Goal: Navigation & Orientation: Understand site structure

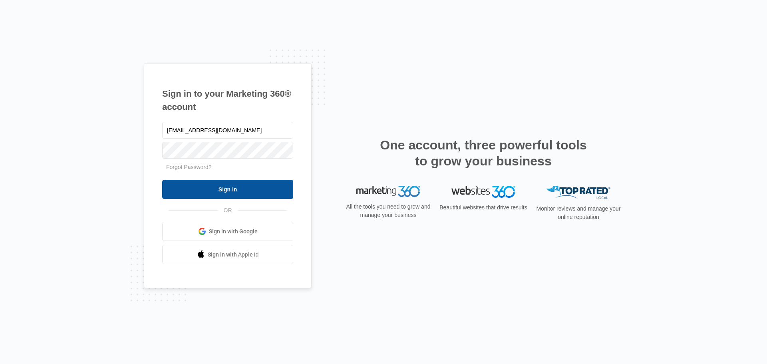
click at [233, 193] on input "Sign In" at bounding box center [227, 189] width 131 height 19
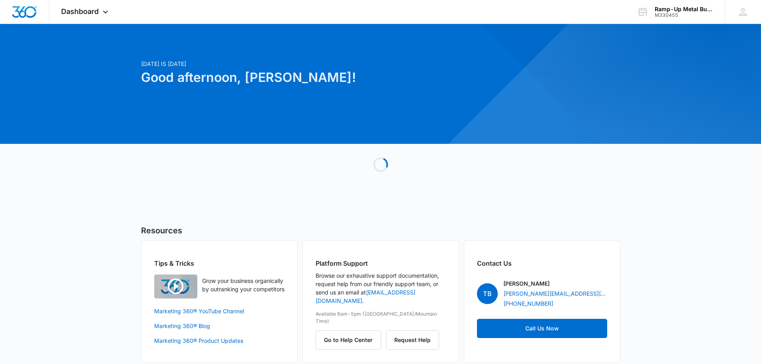
click at [105, 201] on div "Today is Saturday, September 13th Good afternoon, Thomas! Loading Resources Tip…" at bounding box center [380, 203] width 761 height 338
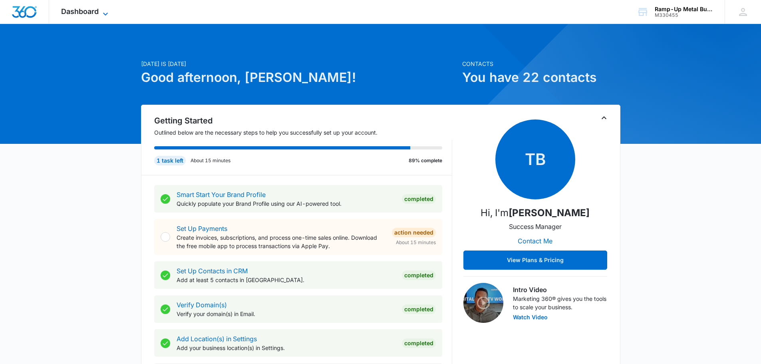
click at [103, 12] on icon at bounding box center [106, 14] width 10 height 10
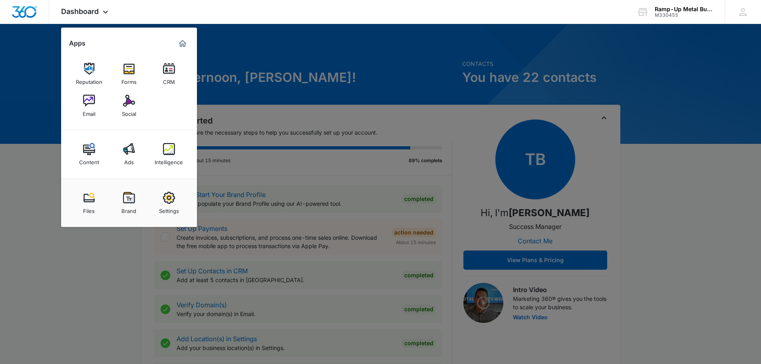
click at [302, 55] on div at bounding box center [380, 182] width 761 height 364
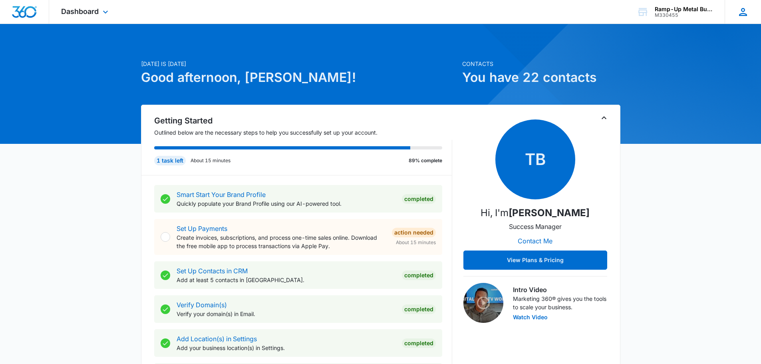
click at [745, 12] on icon at bounding box center [743, 12] width 12 height 12
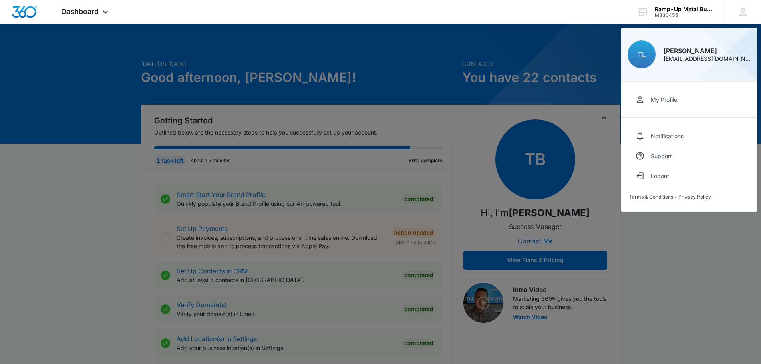
click at [538, 54] on div at bounding box center [380, 182] width 761 height 364
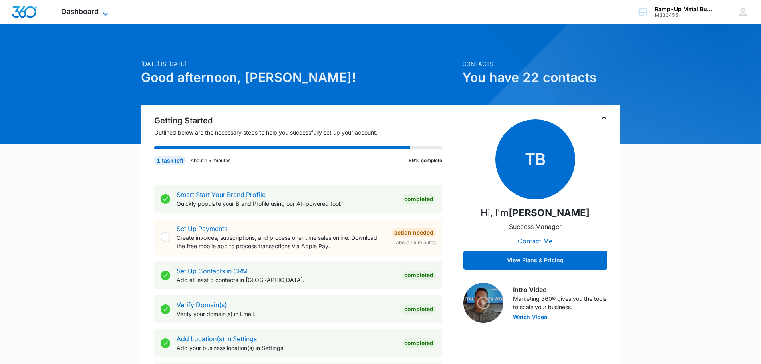
click at [80, 10] on span "Dashboard" at bounding box center [80, 11] width 38 height 8
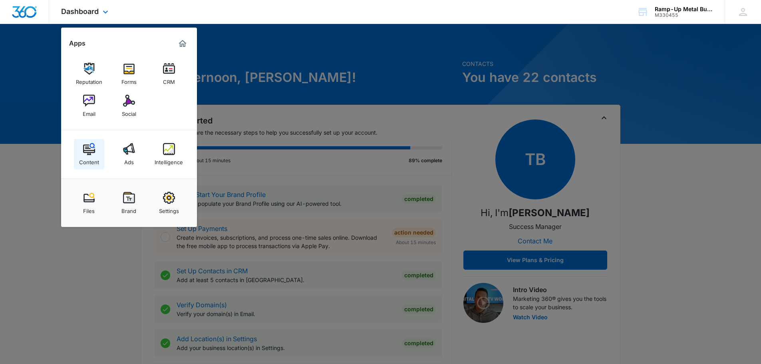
click at [85, 159] on div "Content" at bounding box center [89, 160] width 20 height 10
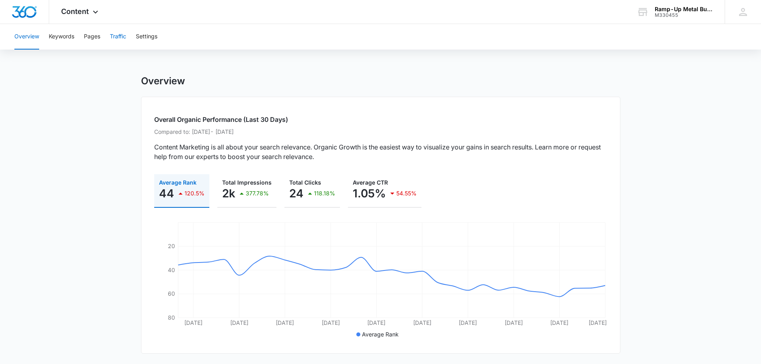
click at [119, 38] on button "Traffic" at bounding box center [118, 37] width 16 height 26
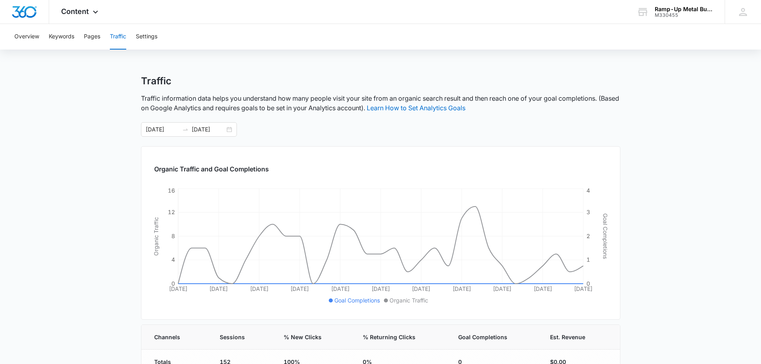
click at [84, 185] on main "Traffic Traffic information data helps you understand how many people visit you…" at bounding box center [380, 292] width 761 height 435
click at [71, 6] on div "Content Apps Reputation Forms CRM Email Social Content Ads Intelligence Files B…" at bounding box center [80, 12] width 63 height 24
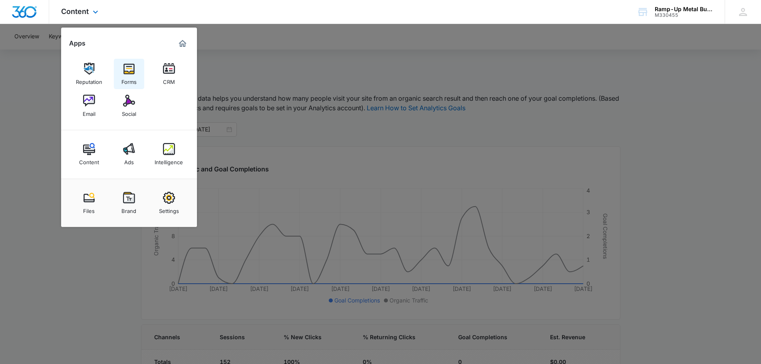
click at [132, 72] on img at bounding box center [129, 69] width 12 height 12
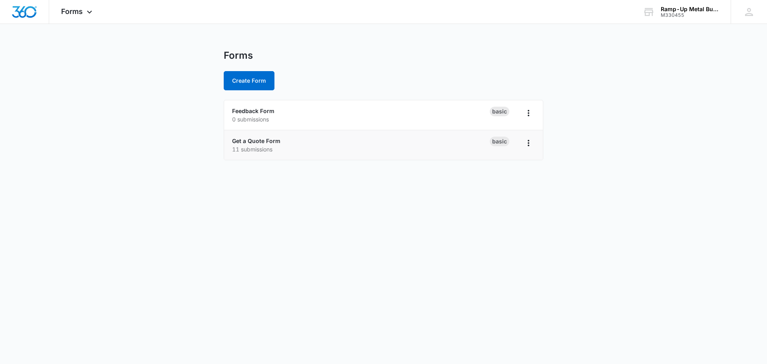
click at [266, 145] on p "11 submissions" at bounding box center [361, 149] width 258 height 8
click at [529, 142] on icon "Overflow Menu" at bounding box center [529, 143] width 10 height 10
click at [580, 148] on main "Forms Create Form Feedback Form 0 submissions Basic Get a Quote Form 11 submiss…" at bounding box center [383, 110] width 767 height 120
click at [248, 146] on p "11 submissions" at bounding box center [361, 149] width 258 height 8
drag, startPoint x: 23, startPoint y: 248, endPoint x: 28, endPoint y: 245, distance: 6.3
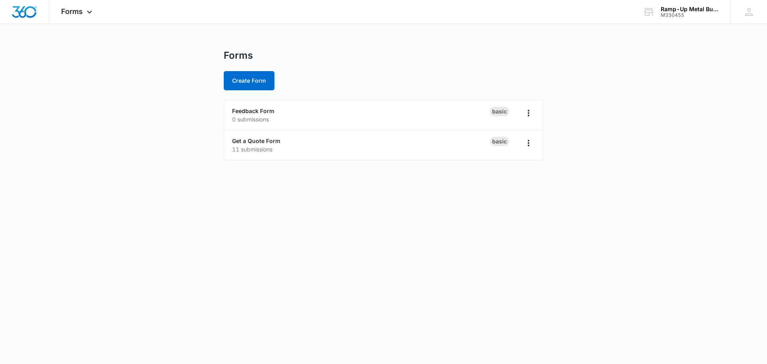
click at [24, 248] on body "Forms Apps Reputation Forms CRM Email Social Content Ads Intelligence Files Bra…" at bounding box center [383, 182] width 767 height 364
click at [87, 12] on icon at bounding box center [90, 14] width 10 height 10
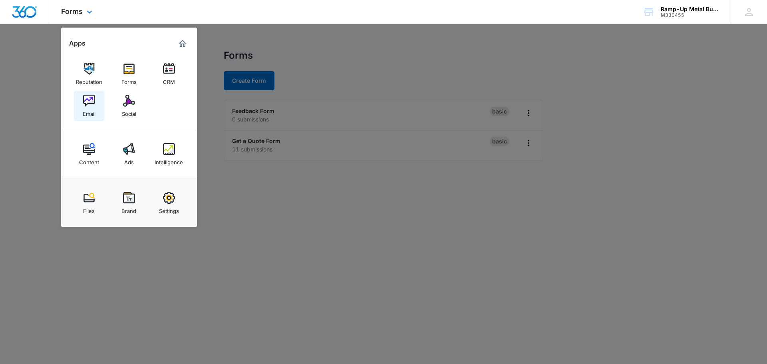
click at [94, 109] on div "Email" at bounding box center [89, 112] width 13 height 10
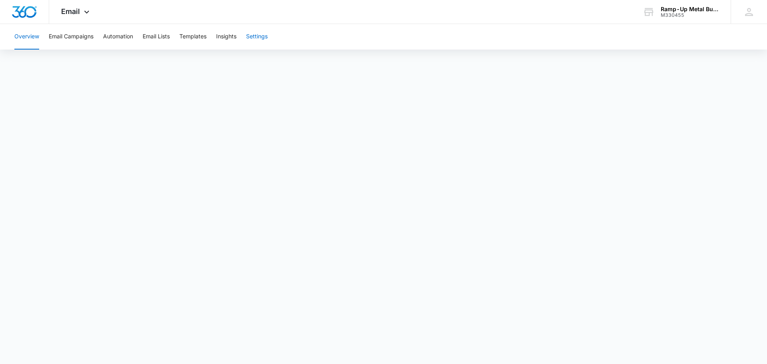
click at [268, 38] on button "Settings" at bounding box center [257, 37] width 22 height 26
click at [89, 13] on icon at bounding box center [87, 14] width 10 height 10
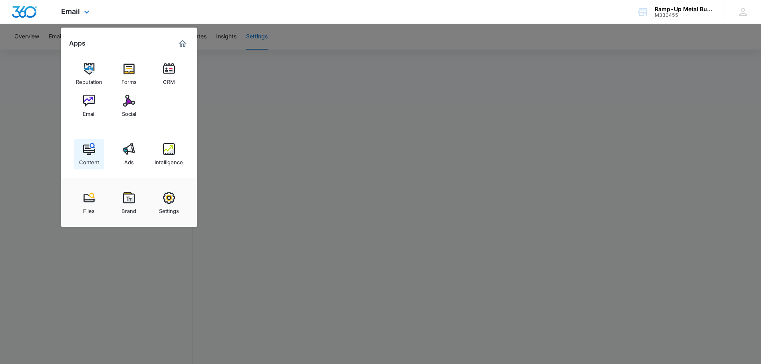
click at [91, 148] on img at bounding box center [89, 149] width 12 height 12
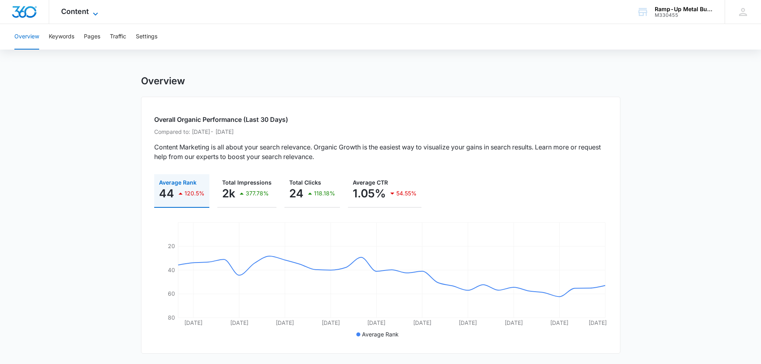
click at [91, 9] on icon at bounding box center [96, 14] width 10 height 10
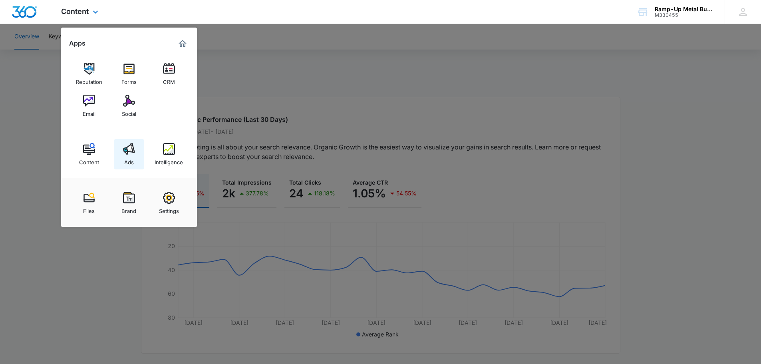
click at [126, 149] on img at bounding box center [129, 149] width 12 height 12
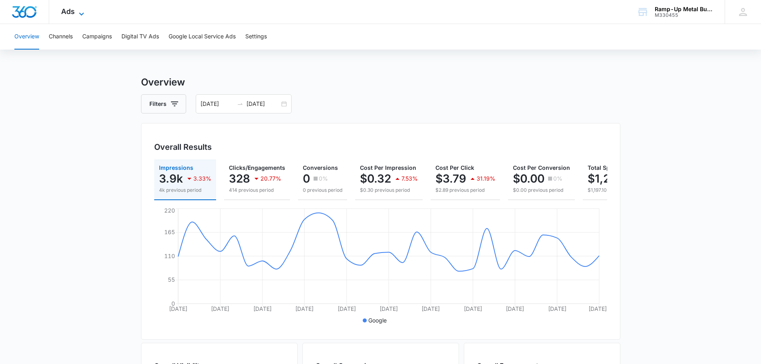
click at [78, 11] on icon at bounding box center [82, 14] width 10 height 10
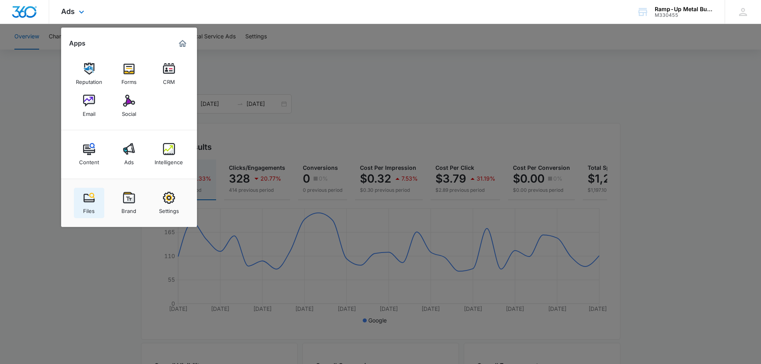
click at [83, 201] on img at bounding box center [89, 198] width 12 height 12
